Goal: Transaction & Acquisition: Purchase product/service

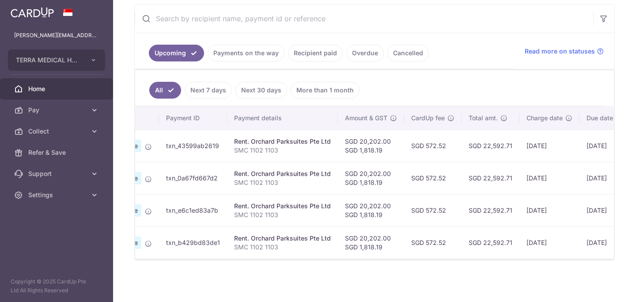
scroll to position [0, 90]
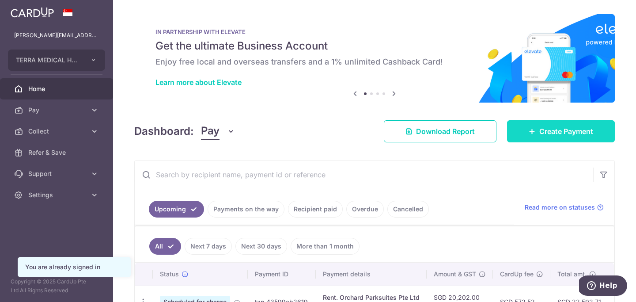
click at [560, 131] on span "Create Payment" at bounding box center [567, 131] width 54 height 11
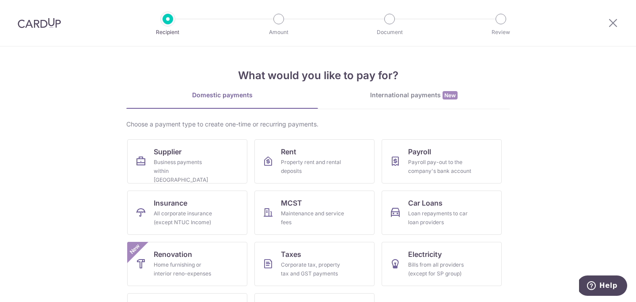
click at [52, 23] on img at bounding box center [39, 23] width 43 height 11
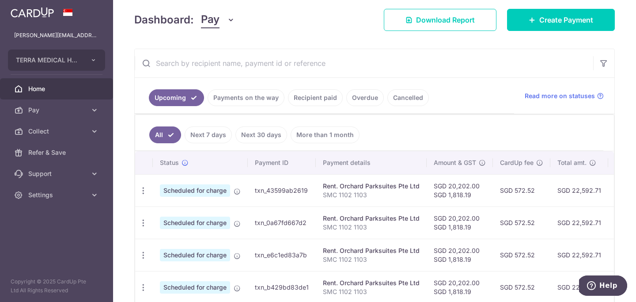
scroll to position [156, 0]
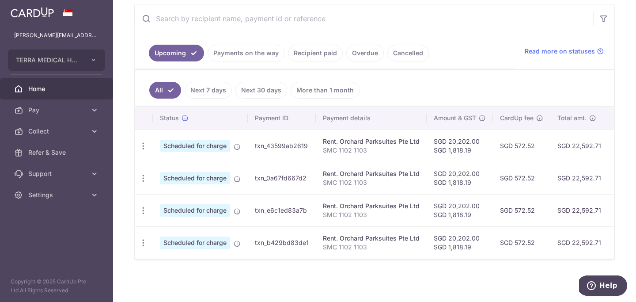
drag, startPoint x: 327, startPoint y: 141, endPoint x: 413, endPoint y: 235, distance: 127.0
click at [413, 235] on tbody "Update payment Cancel payment Scheduled for charge txn_43599ab2619 Rent. Orchar…" at bounding box center [460, 193] width 651 height 129
click at [413, 235] on div "Rent. Orchard Parksuites Pte Ltd" at bounding box center [371, 238] width 97 height 9
click at [141, 146] on icon "button" at bounding box center [143, 145] width 9 height 9
click at [171, 168] on span "Update payment" at bounding box center [190, 170] width 60 height 11
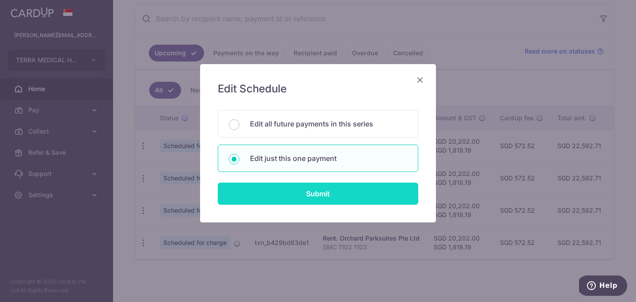
click at [266, 198] on input "Submit" at bounding box center [318, 194] width 201 height 22
radio input "true"
type input "20,202.00"
type input "1,818.19"
type input "[DATE]"
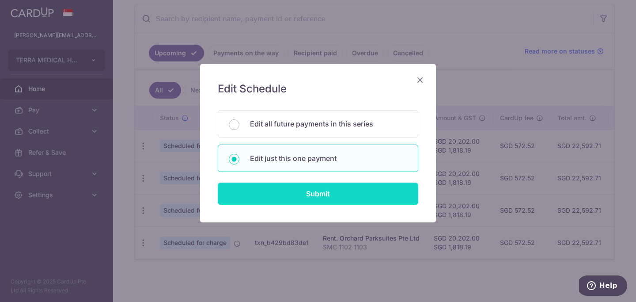
type input "SMC 1102 1103"
type input "Terra Rent"
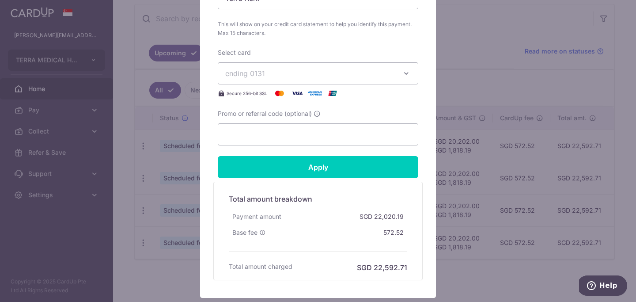
scroll to position [440, 0]
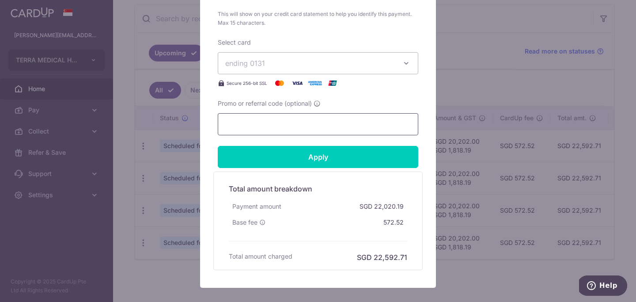
click at [289, 121] on input "Promo or referral code (optional)" at bounding box center [318, 124] width 201 height 22
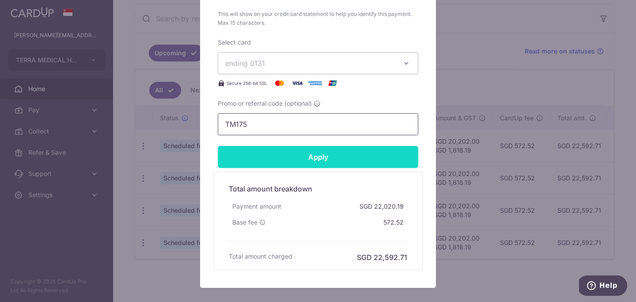
type input "TM175"
click at [320, 162] on input "Apply" at bounding box center [318, 157] width 201 height 22
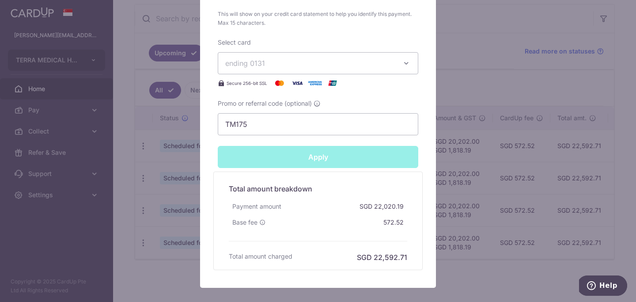
type input "Successfully Applied"
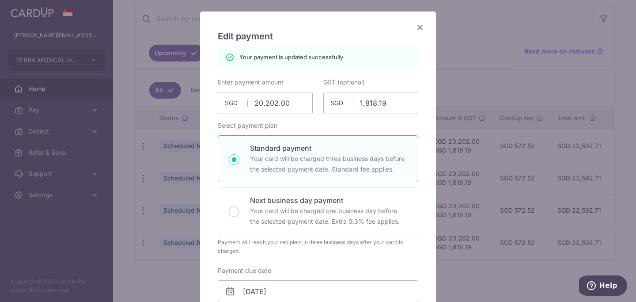
scroll to position [0, 0]
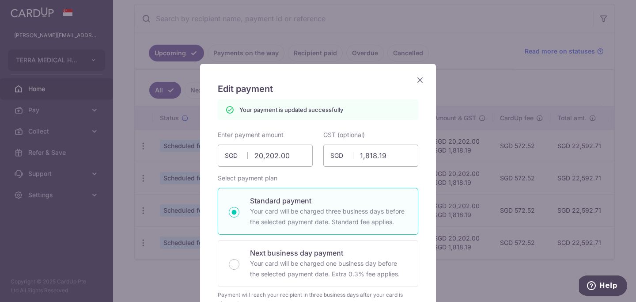
click at [419, 81] on icon "Close" at bounding box center [420, 79] width 11 height 11
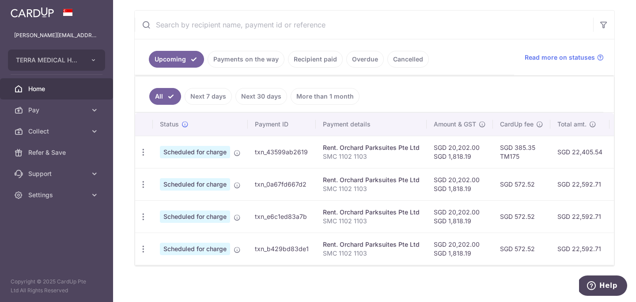
scroll to position [162, 0]
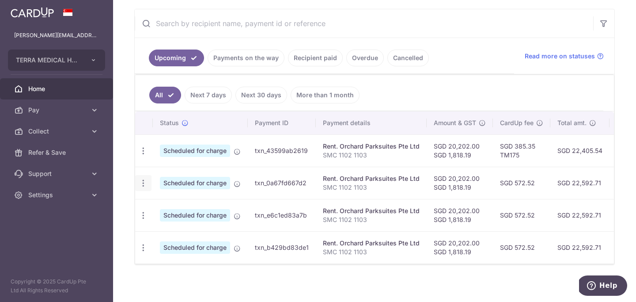
click at [138, 182] on div "Update payment Cancel payment" at bounding box center [143, 183] width 16 height 16
click at [145, 182] on icon "button" at bounding box center [143, 183] width 9 height 9
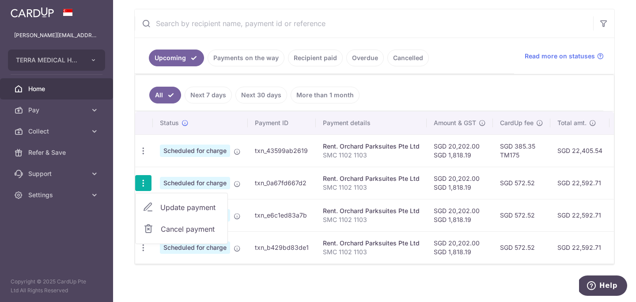
click at [172, 209] on span "Update payment" at bounding box center [190, 207] width 60 height 11
radio input "true"
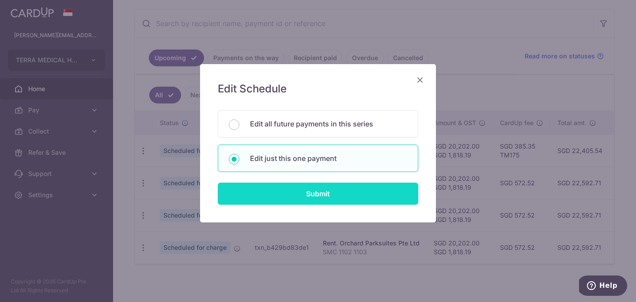
click at [281, 194] on input "Submit" at bounding box center [318, 194] width 201 height 22
radio input "true"
type input "20,202.00"
type input "1,818.19"
type input "29/11/2025"
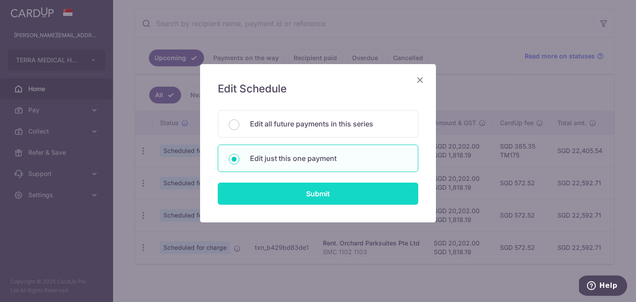
type input "SMC 1102 1103"
type input "Terra Rent"
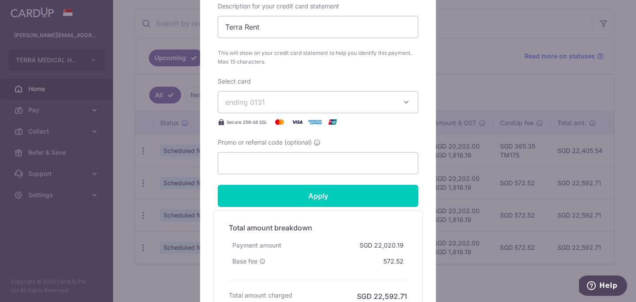
scroll to position [394, 0]
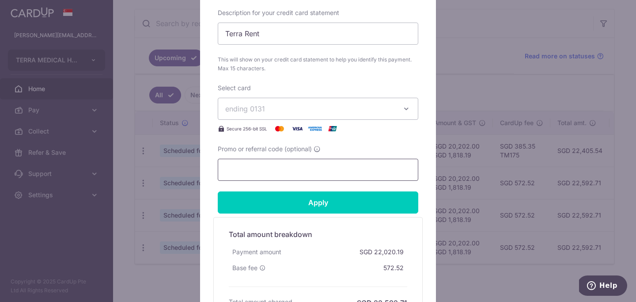
click at [278, 168] on input "Promo or referral code (optional)" at bounding box center [318, 170] width 201 height 22
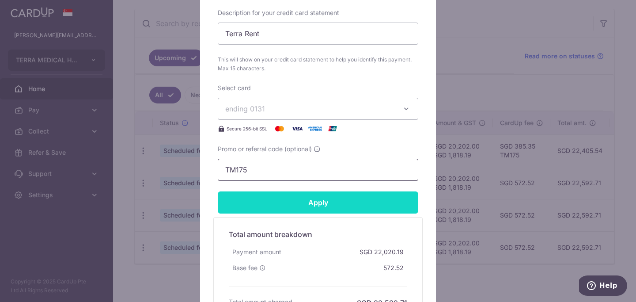
type input "TM175"
click at [293, 197] on input "Apply" at bounding box center [318, 202] width 201 height 22
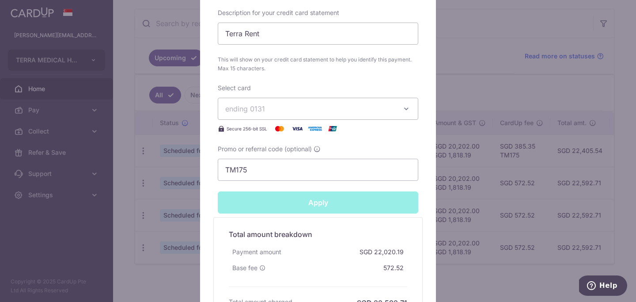
type input "Successfully Applied"
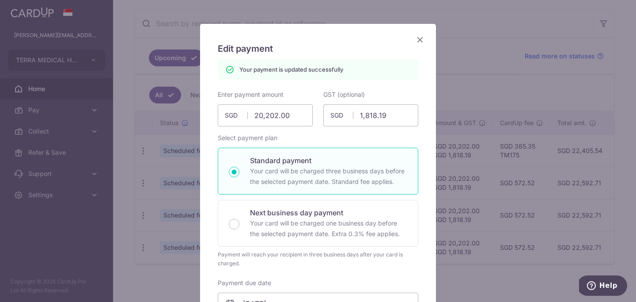
scroll to position [0, 0]
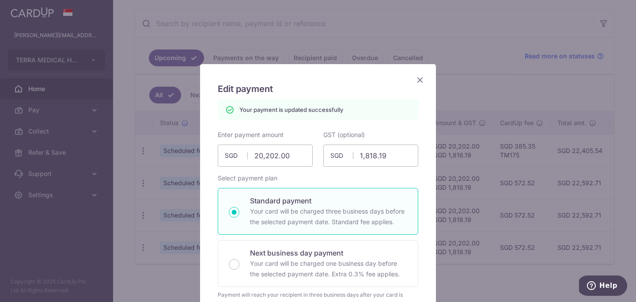
click at [422, 78] on icon "Close" at bounding box center [420, 79] width 11 height 11
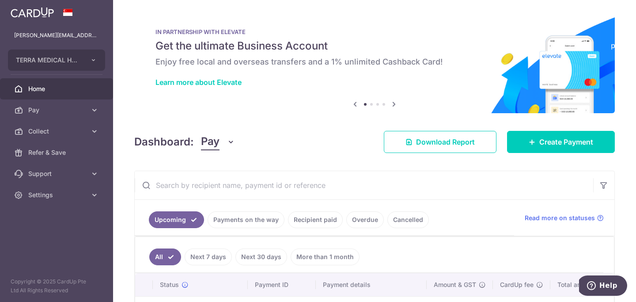
scroll to position [167, 0]
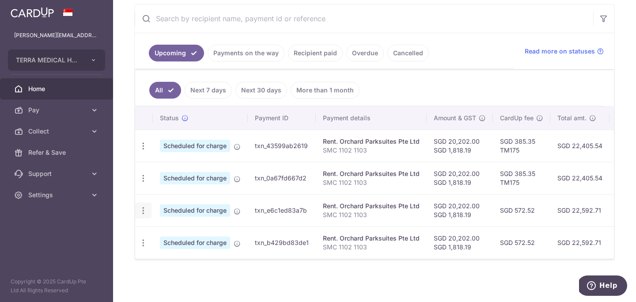
click at [135, 208] on div "Update payment Cancel payment" at bounding box center [143, 210] width 16 height 16
click at [143, 209] on icon "button" at bounding box center [143, 210] width 9 height 9
click at [182, 232] on span "Update payment" at bounding box center [190, 234] width 60 height 11
radio input "true"
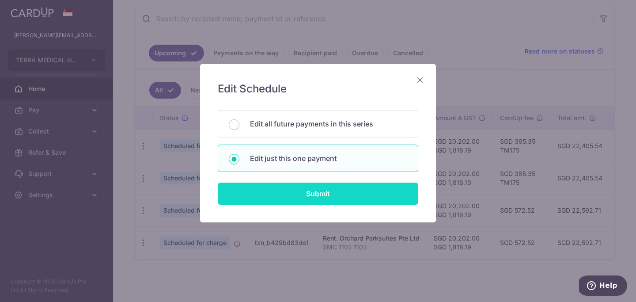
click at [258, 192] on input "Submit" at bounding box center [318, 194] width 201 height 22
radio input "true"
type input "20,202.00"
type input "1,818.19"
type input "29/12/2025"
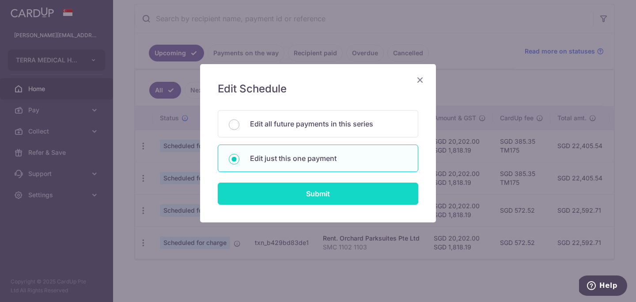
type input "SMC 1102 1103"
type input "Terra Rent"
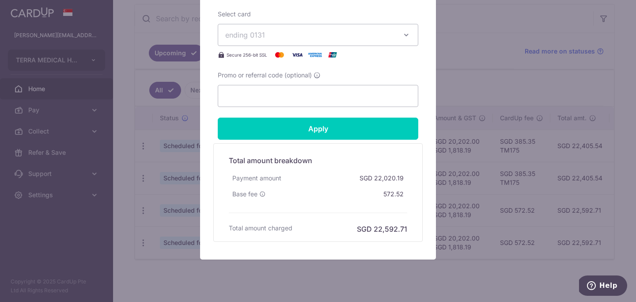
scroll to position [465, 0]
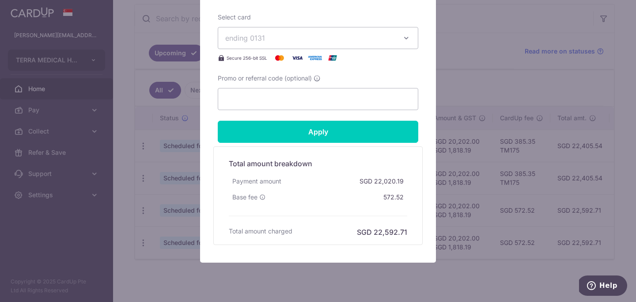
click at [287, 99] on input "Promo or referral code (optional)" at bounding box center [318, 99] width 201 height 22
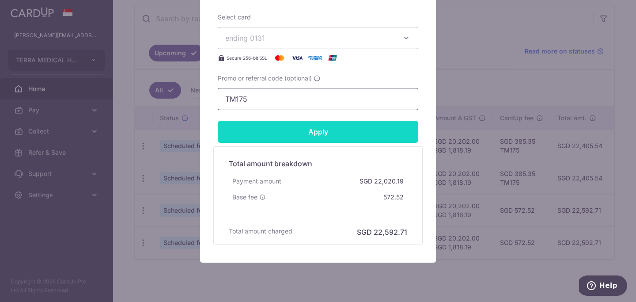
type input "TM175"
click at [308, 128] on input "Apply" at bounding box center [318, 132] width 201 height 22
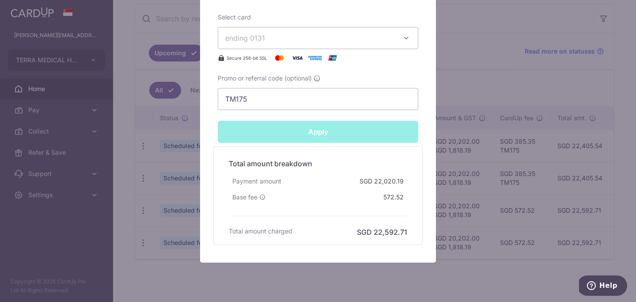
type input "Successfully Applied"
click at [483, 165] on div "Edit payment By clicking apply, you will make changes to all payments to Orchar…" at bounding box center [318, 151] width 636 height 302
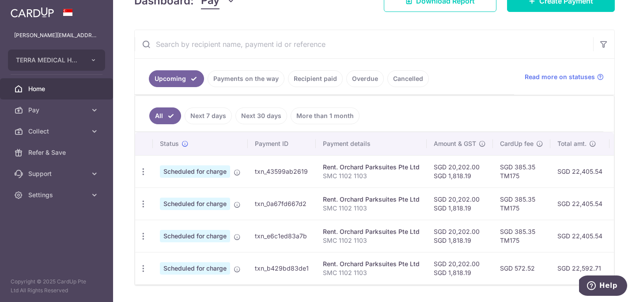
scroll to position [167, 0]
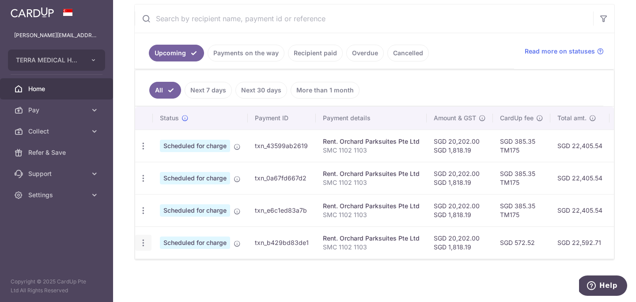
click at [145, 245] on icon "button" at bounding box center [143, 242] width 9 height 9
click at [182, 268] on span "Update payment" at bounding box center [190, 267] width 60 height 11
radio input "true"
type input "20,202.00"
type input "1,818.19"
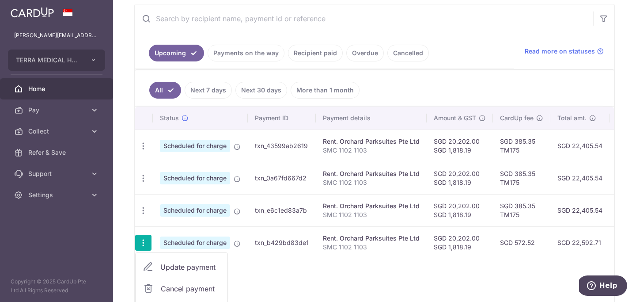
type input "[DATE]"
type input "SMC 1102 1103"
type input "Terra Rent"
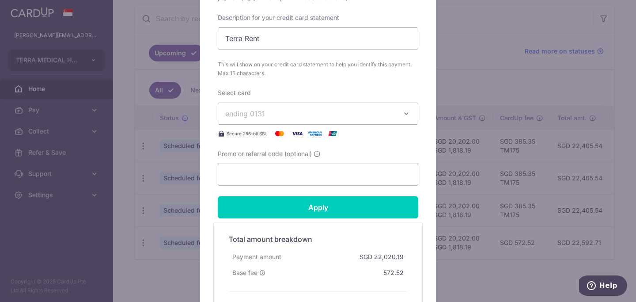
scroll to position [391, 0]
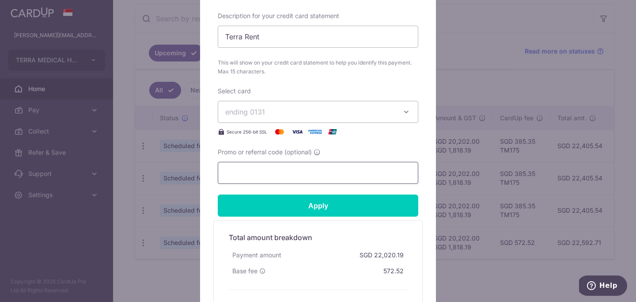
click at [283, 178] on input "Promo or referral code (optional)" at bounding box center [318, 173] width 201 height 22
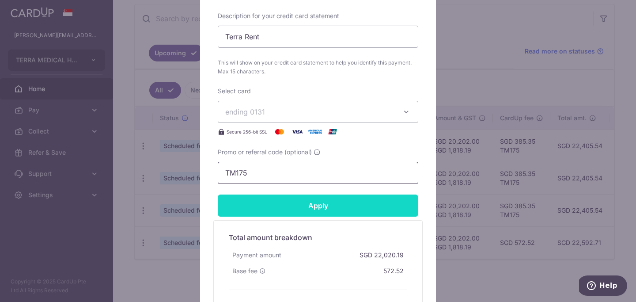
type input "TM175"
click at [301, 209] on input "Apply" at bounding box center [318, 205] width 201 height 22
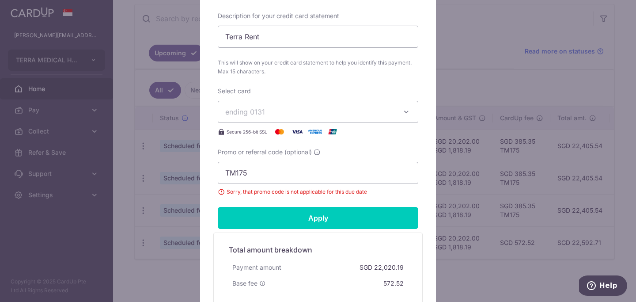
click at [469, 170] on div "Edit payment By clicking apply, you will make changes to all payments to Orchar…" at bounding box center [318, 151] width 636 height 302
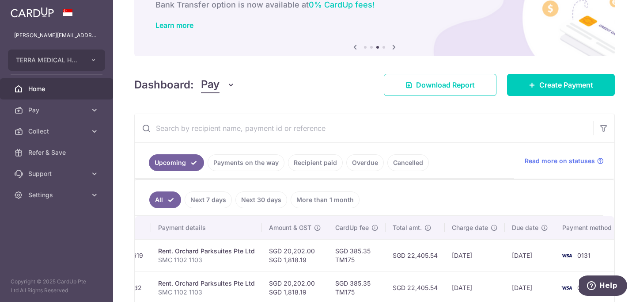
scroll to position [56, 0]
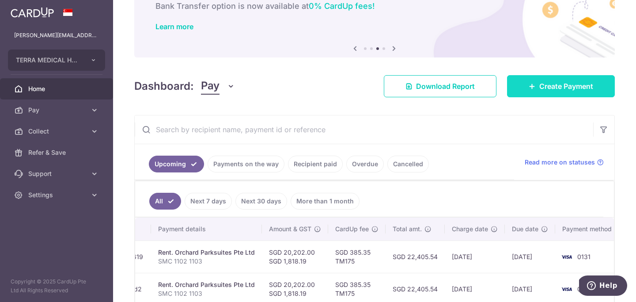
click at [538, 90] on link "Create Payment" at bounding box center [561, 86] width 108 height 22
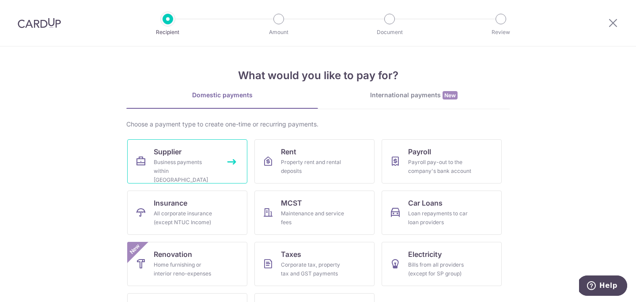
click at [185, 153] on link "Supplier Business payments within Singapore" at bounding box center [187, 161] width 120 height 44
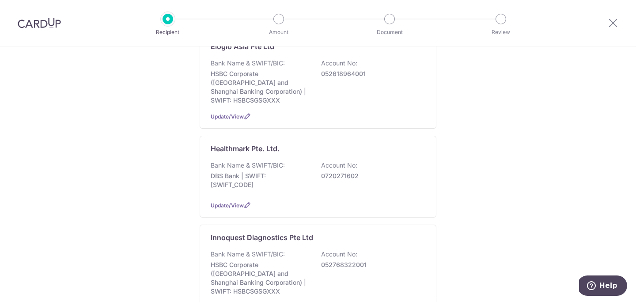
scroll to position [494, 0]
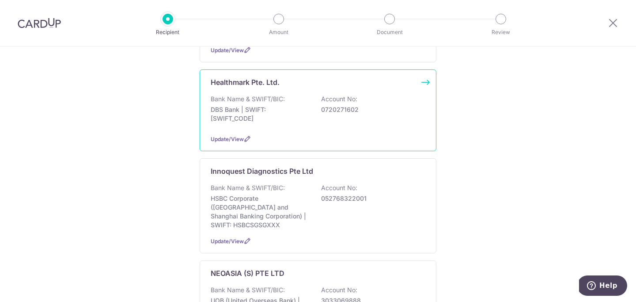
click at [285, 105] on p "DBS Bank | SWIFT: [SWIFT_CODE]" at bounding box center [260, 114] width 99 height 18
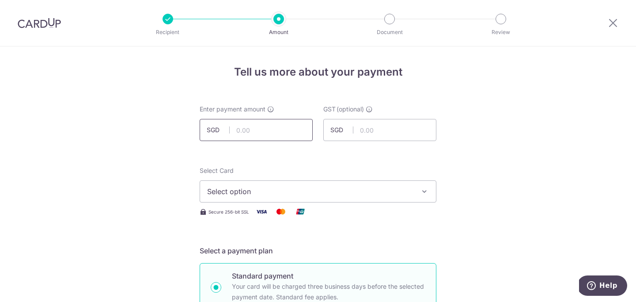
click at [263, 122] on input "text" at bounding box center [256, 130] width 113 height 22
paste input "3,700.00"
type input "3,700.00"
click at [365, 138] on input "text" at bounding box center [380, 130] width 113 height 22
paste input "333.00"
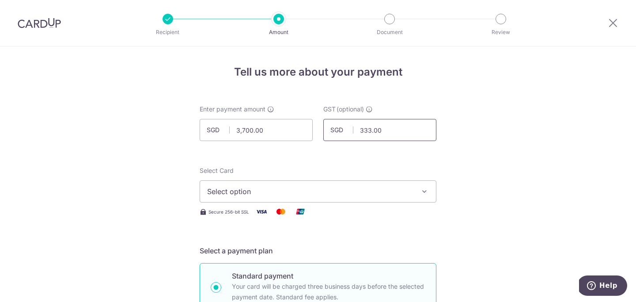
type input "333.00"
click at [365, 199] on button "Select option" at bounding box center [318, 191] width 237 height 22
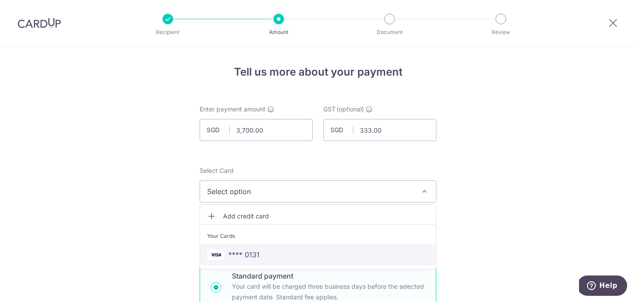
click at [334, 253] on span "**** 0131" at bounding box center [318, 254] width 222 height 11
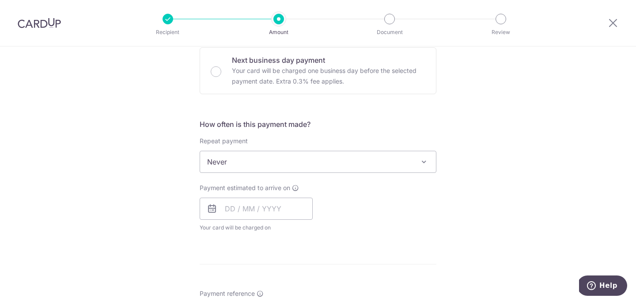
scroll to position [270, 0]
click at [300, 204] on input "text" at bounding box center [256, 208] width 113 height 22
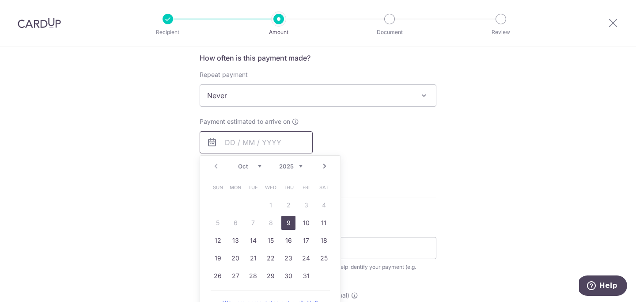
scroll to position [341, 0]
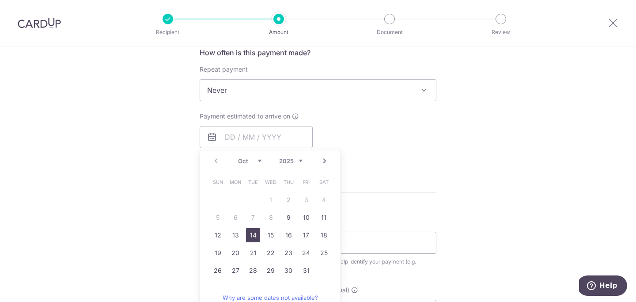
click at [255, 235] on link "14" at bounding box center [253, 235] width 14 height 14
type input "14/10/2025"
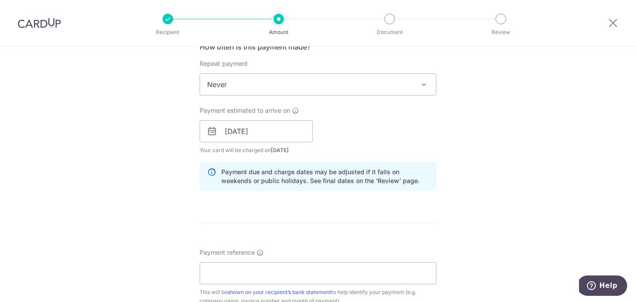
scroll to position [348, 0]
click at [301, 133] on input "14/10/2025" at bounding box center [256, 130] width 113 height 22
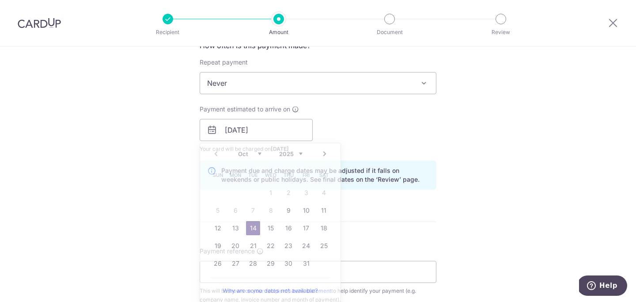
click at [432, 237] on form "Enter payment amount SGD 3,700.00 3700.00 GST (optional) SGD 333.00 333.00 Sele…" at bounding box center [318, 153] width 237 height 795
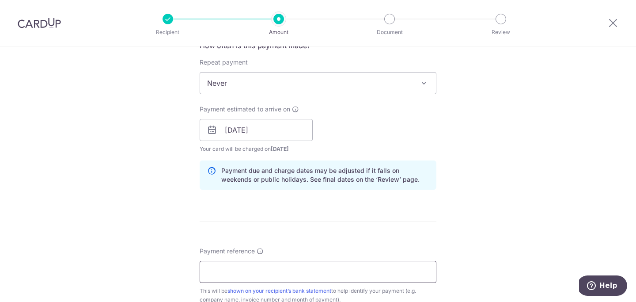
click at [354, 271] on input "Payment reference" at bounding box center [318, 272] width 237 height 22
type input "TM175"
click at [419, 236] on form "Enter payment amount SGD 3,700.00 3700.00 GST (optional) SGD 333.00 333.00 Sele…" at bounding box center [318, 153] width 237 height 795
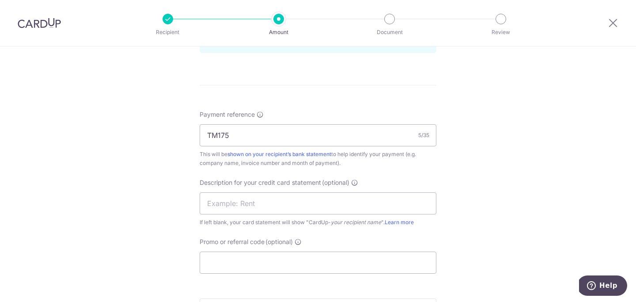
scroll to position [487, 0]
click at [350, 196] on input "text" at bounding box center [318, 201] width 237 height 22
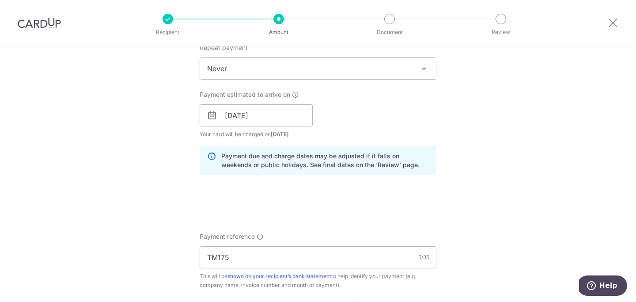
scroll to position [366, 0]
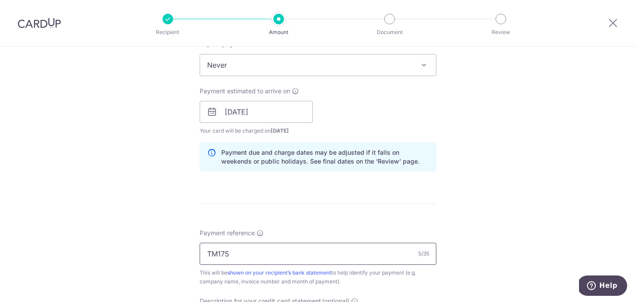
type input "HM"
drag, startPoint x: 282, startPoint y: 250, endPoint x: 193, endPoint y: 247, distance: 89.8
click at [193, 247] on div "Tell us more about your payment Enter payment amount SGD 3,700.00 3700.00 GST (…" at bounding box center [318, 127] width 636 height 895
paste input "HMINV-3747"
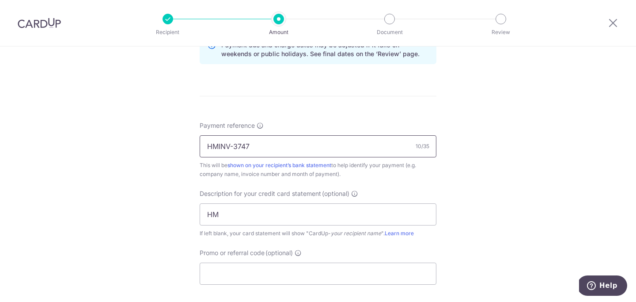
scroll to position [486, 0]
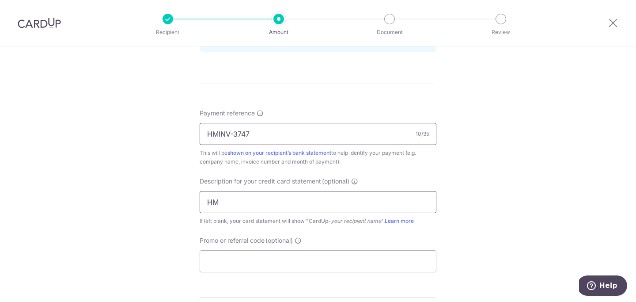
type input "HMINV-3747"
click at [266, 202] on input "HM" at bounding box center [318, 202] width 237 height 22
drag, startPoint x: 266, startPoint y: 202, endPoint x: 147, endPoint y: 189, distance: 120.1
click at [147, 189] on div "Tell us more about your payment Enter payment amount SGD 3,700.00 3700.00 GST (…" at bounding box center [318, 7] width 636 height 895
paste input "INV-3747"
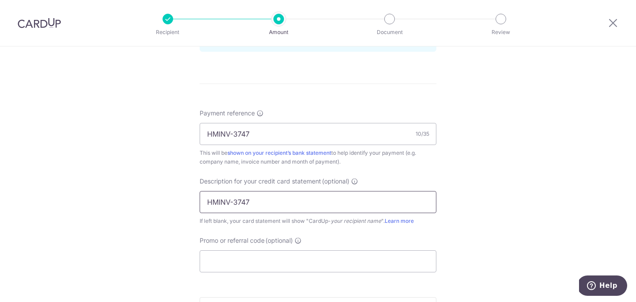
drag, startPoint x: 229, startPoint y: 202, endPoint x: 212, endPoint y: 201, distance: 17.3
click at [212, 201] on input "HMINV-3747" at bounding box center [318, 202] width 237 height 22
type input "Healthmark 3747"
click at [262, 269] on input "Promo or referral code (optional)" at bounding box center [318, 261] width 237 height 22
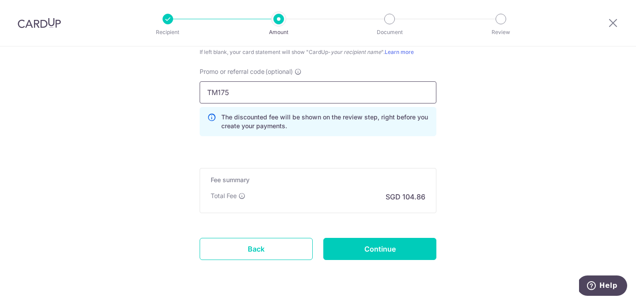
scroll to position [679, 0]
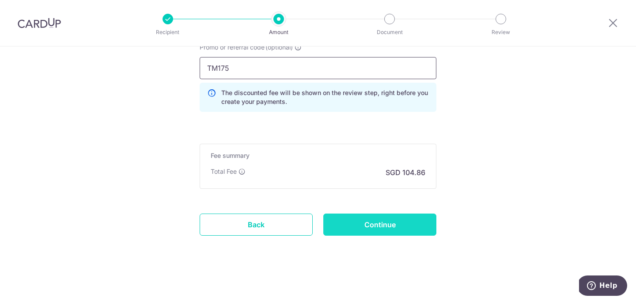
type input "TM175"
click at [377, 221] on input "Continue" at bounding box center [380, 224] width 113 height 22
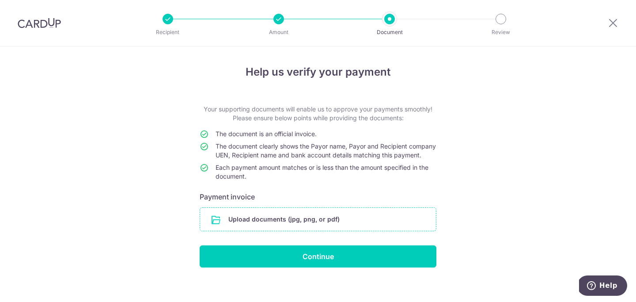
click at [309, 227] on input "file" at bounding box center [318, 219] width 236 height 23
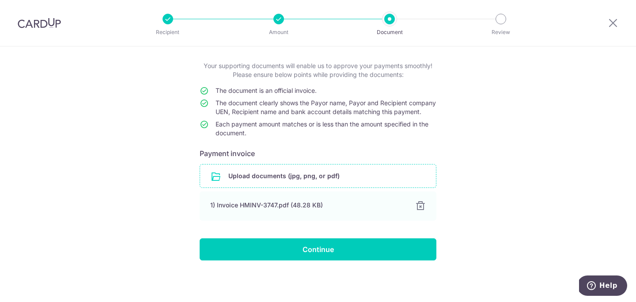
scroll to position [52, 0]
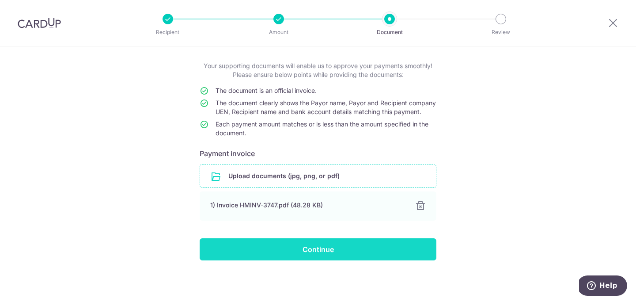
click at [267, 247] on input "Continue" at bounding box center [318, 249] width 237 height 22
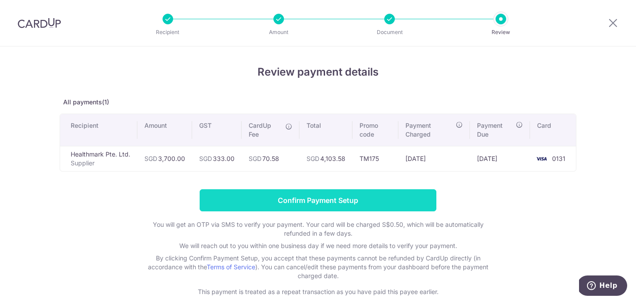
click at [301, 198] on input "Confirm Payment Setup" at bounding box center [318, 200] width 237 height 22
